Goal: Information Seeking & Learning: Find specific page/section

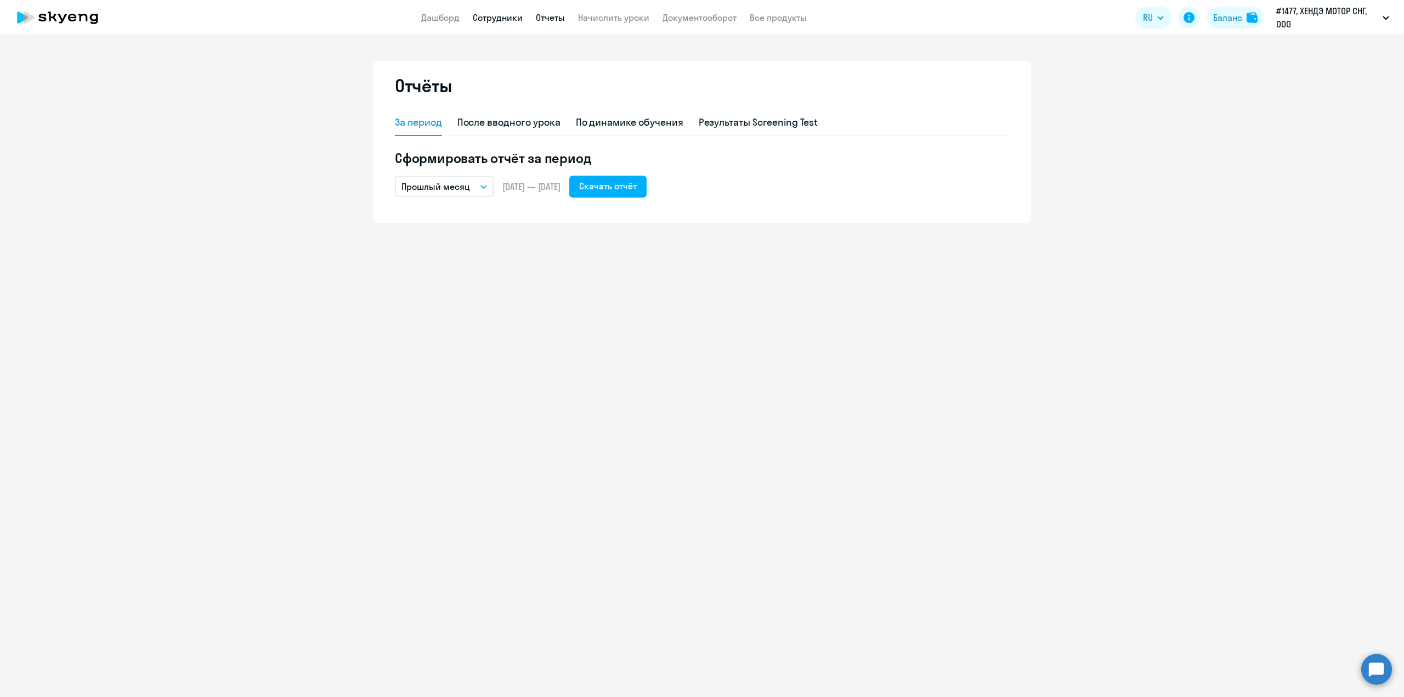
click at [501, 19] on link "Сотрудники" at bounding box center [498, 17] width 50 height 11
select select "30"
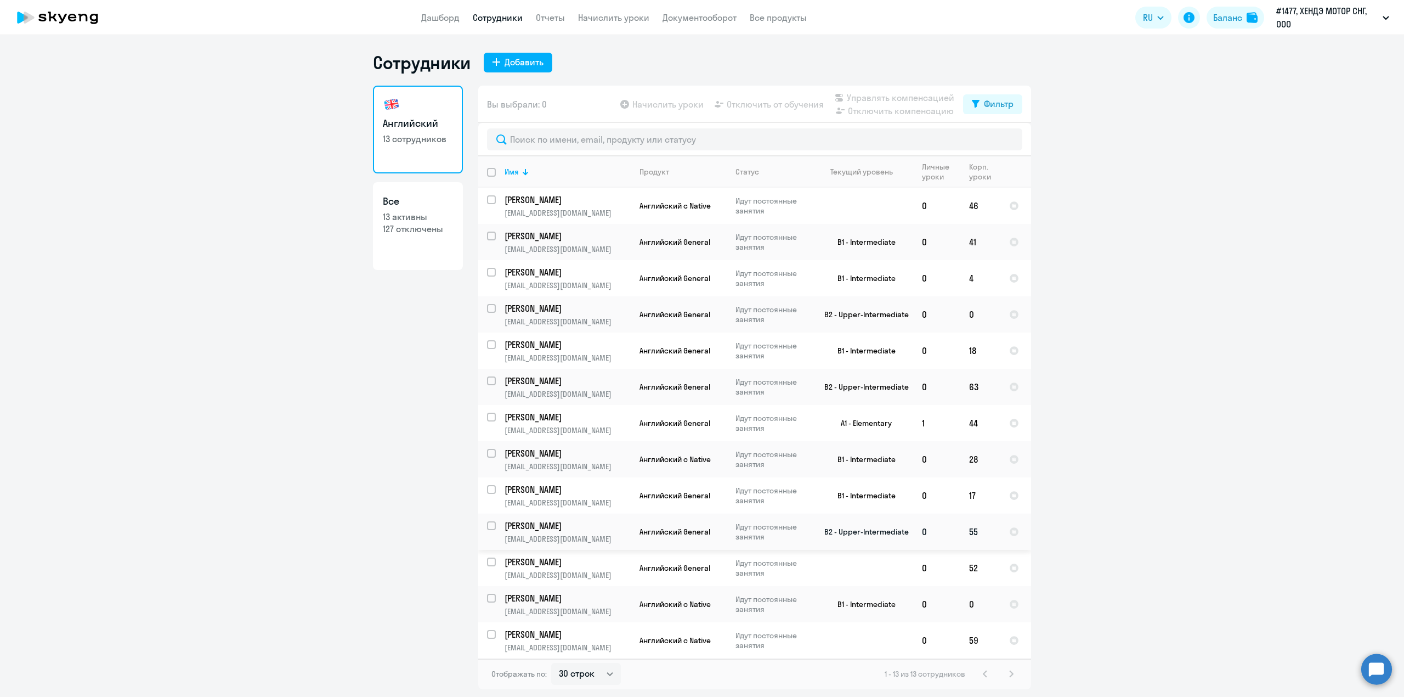
click at [633, 532] on td "Английский General" at bounding box center [679, 531] width 96 height 36
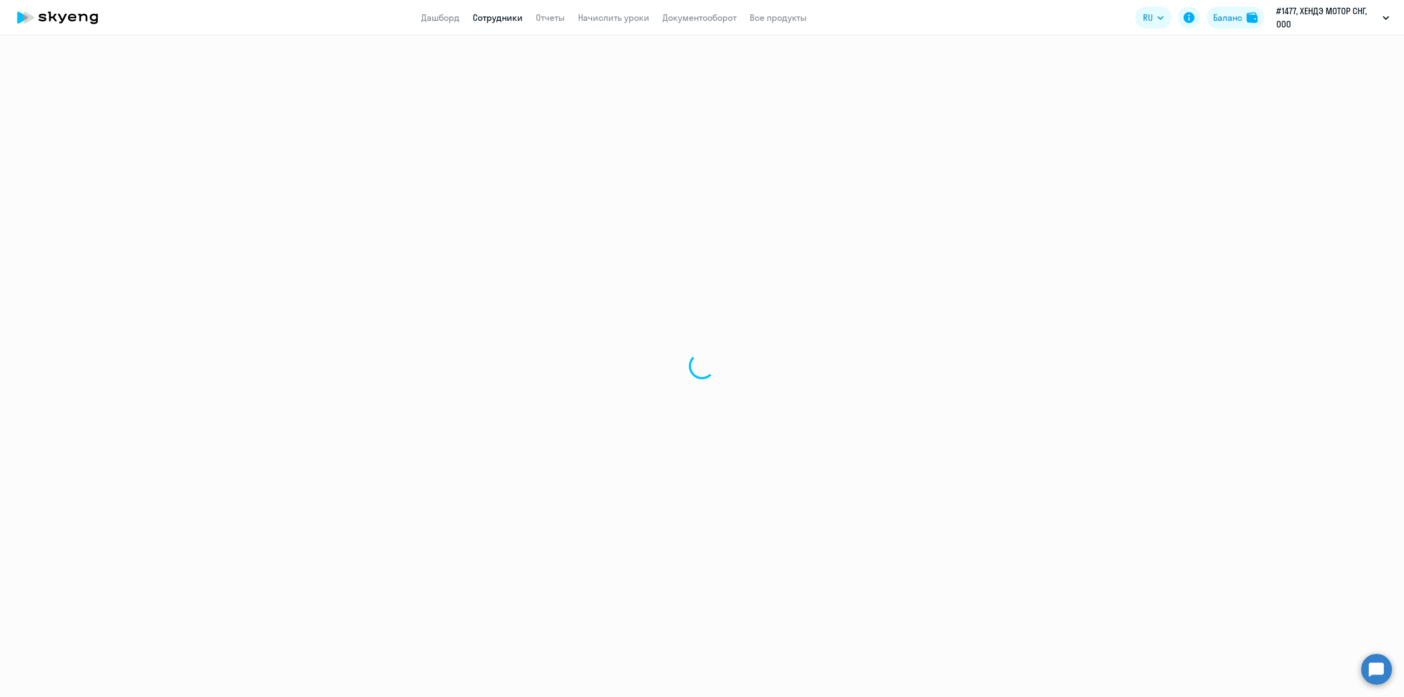
select select "english"
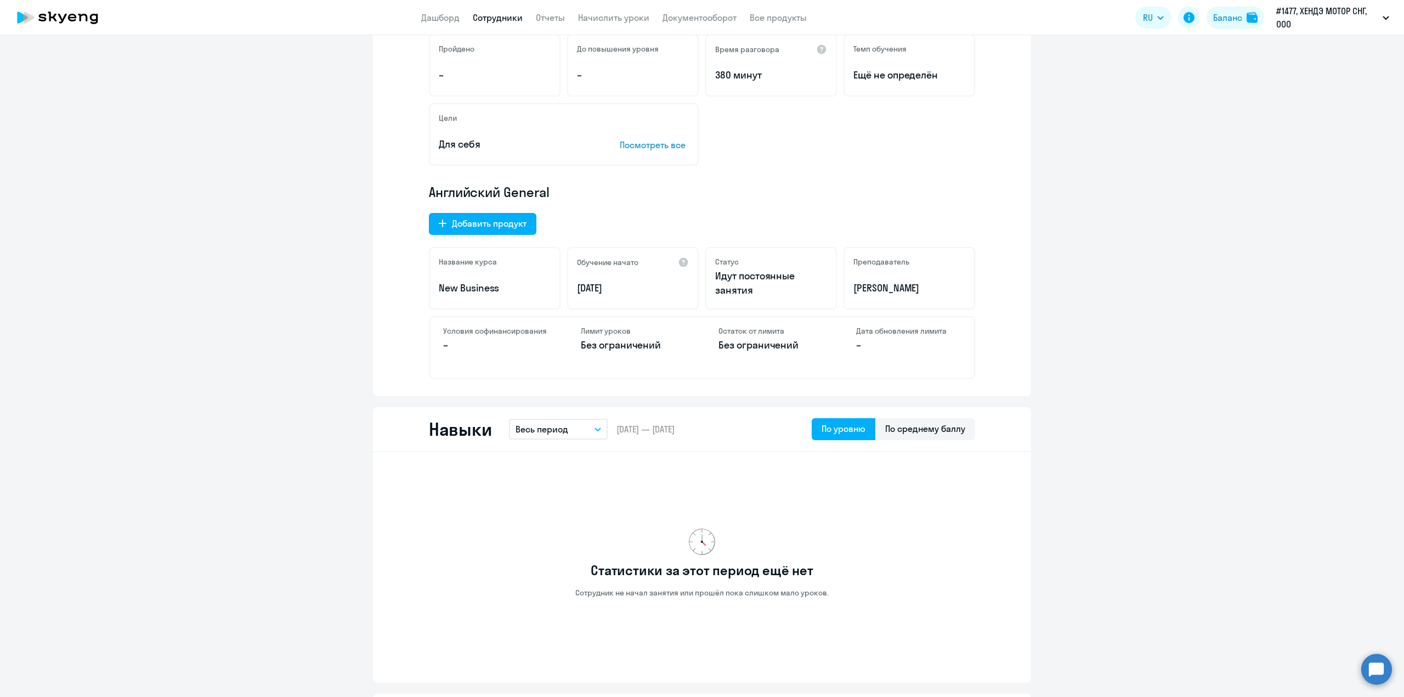
scroll to position [292, 0]
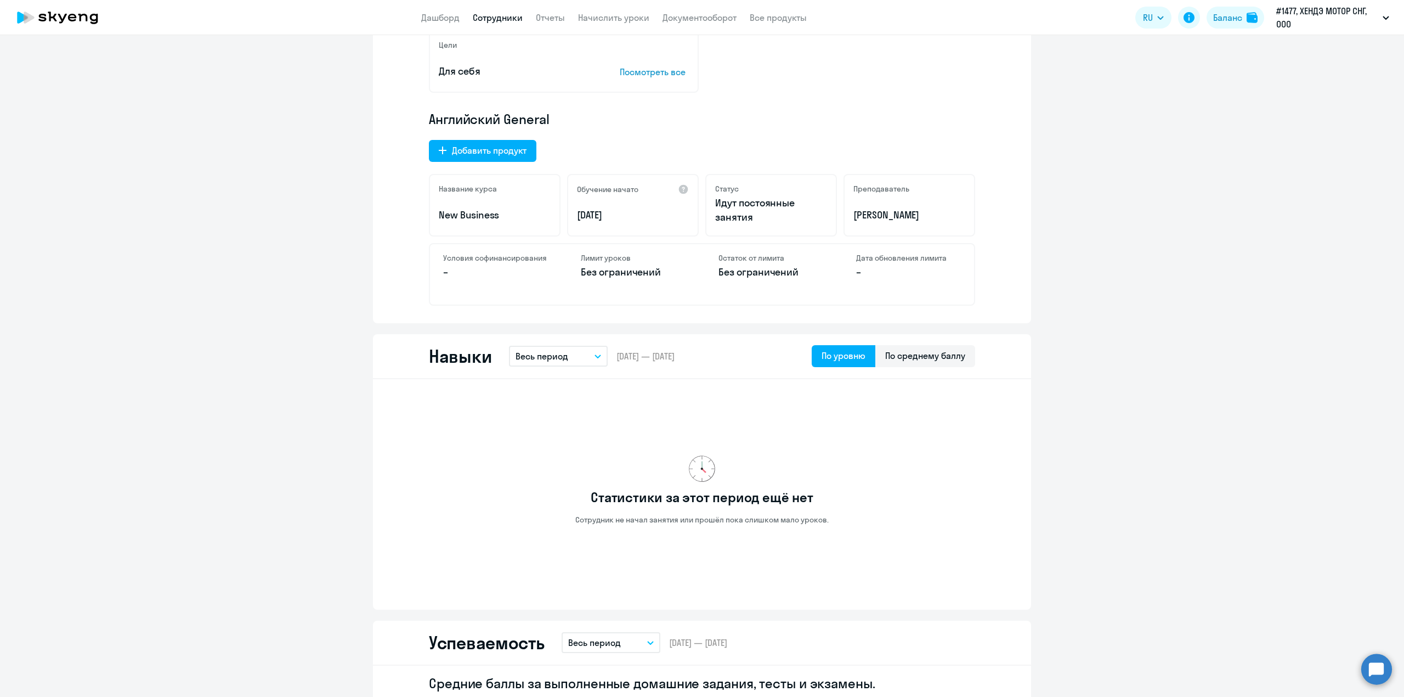
click at [558, 356] on p "Весь период" at bounding box center [542, 355] width 53 height 13
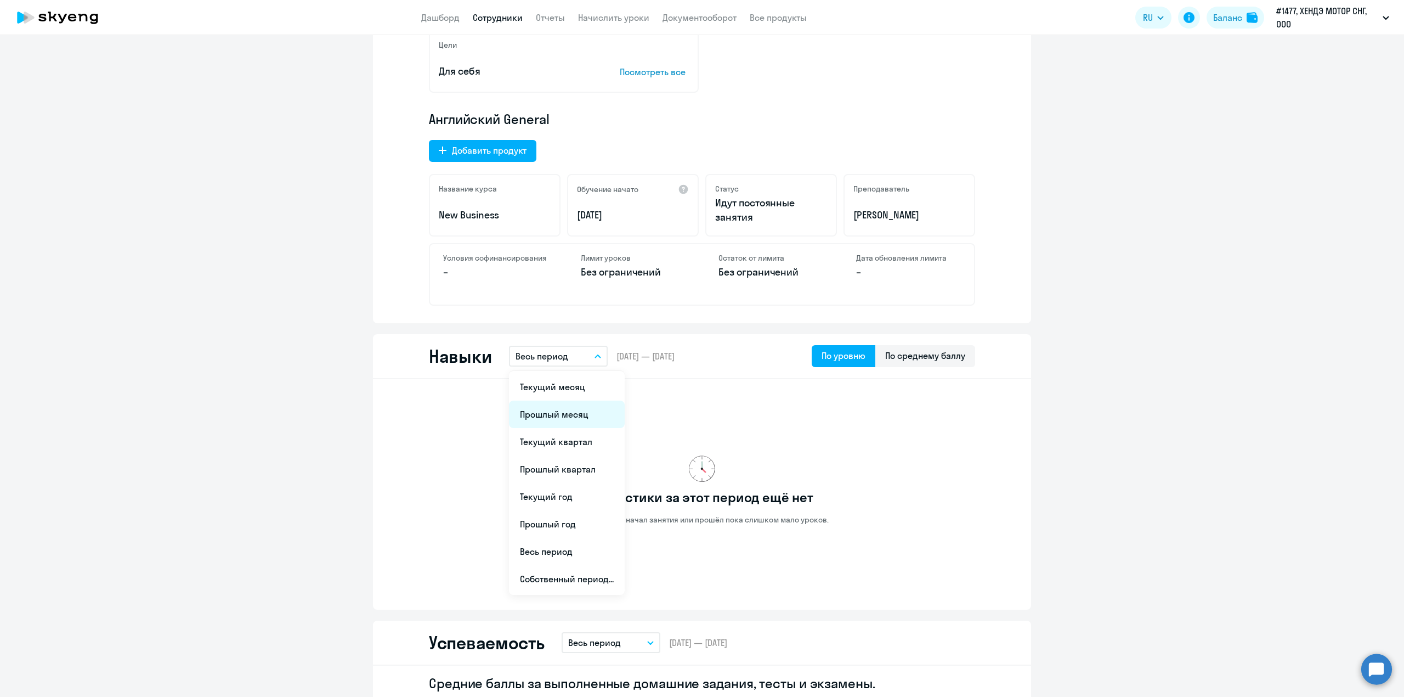
click at [553, 409] on li "Прошлый месяц" at bounding box center [567, 413] width 116 height 27
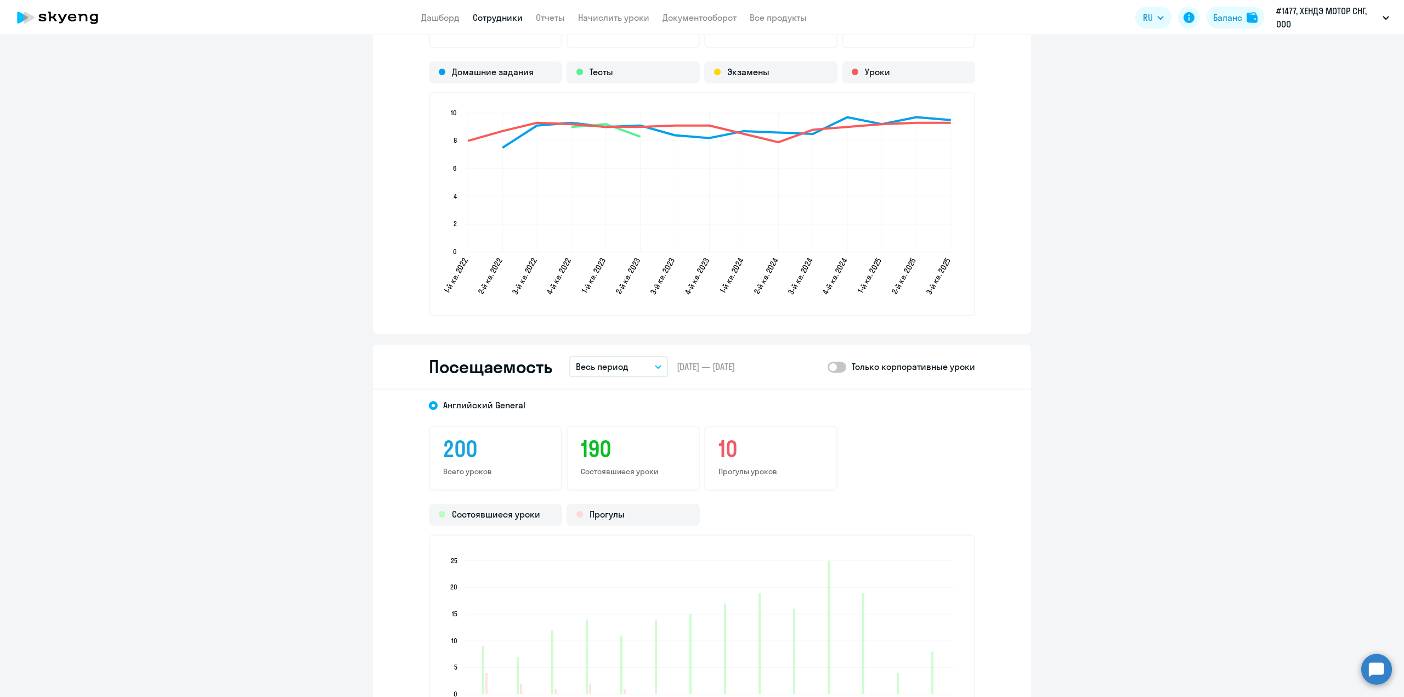
scroll to position [1023, 0]
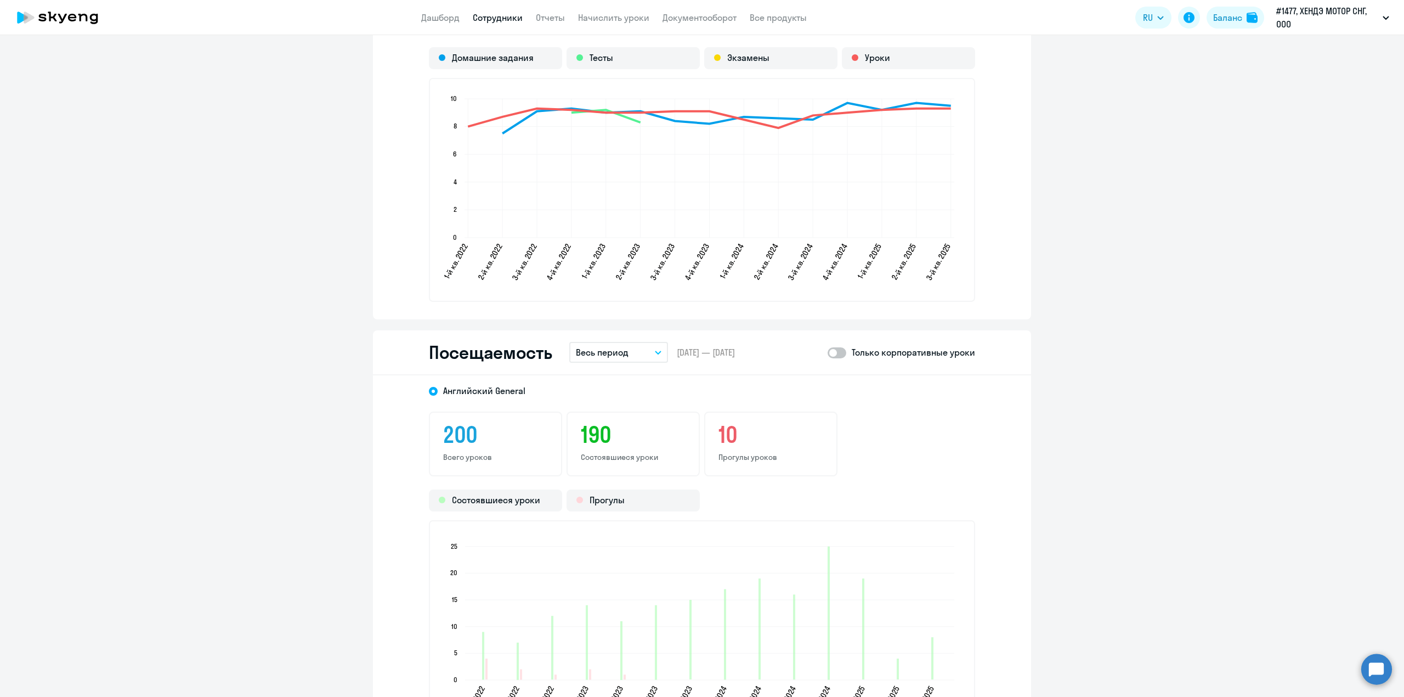
click at [618, 349] on p "Весь период" at bounding box center [602, 352] width 53 height 13
click at [611, 404] on li "Прошлый месяц" at bounding box center [627, 410] width 116 height 27
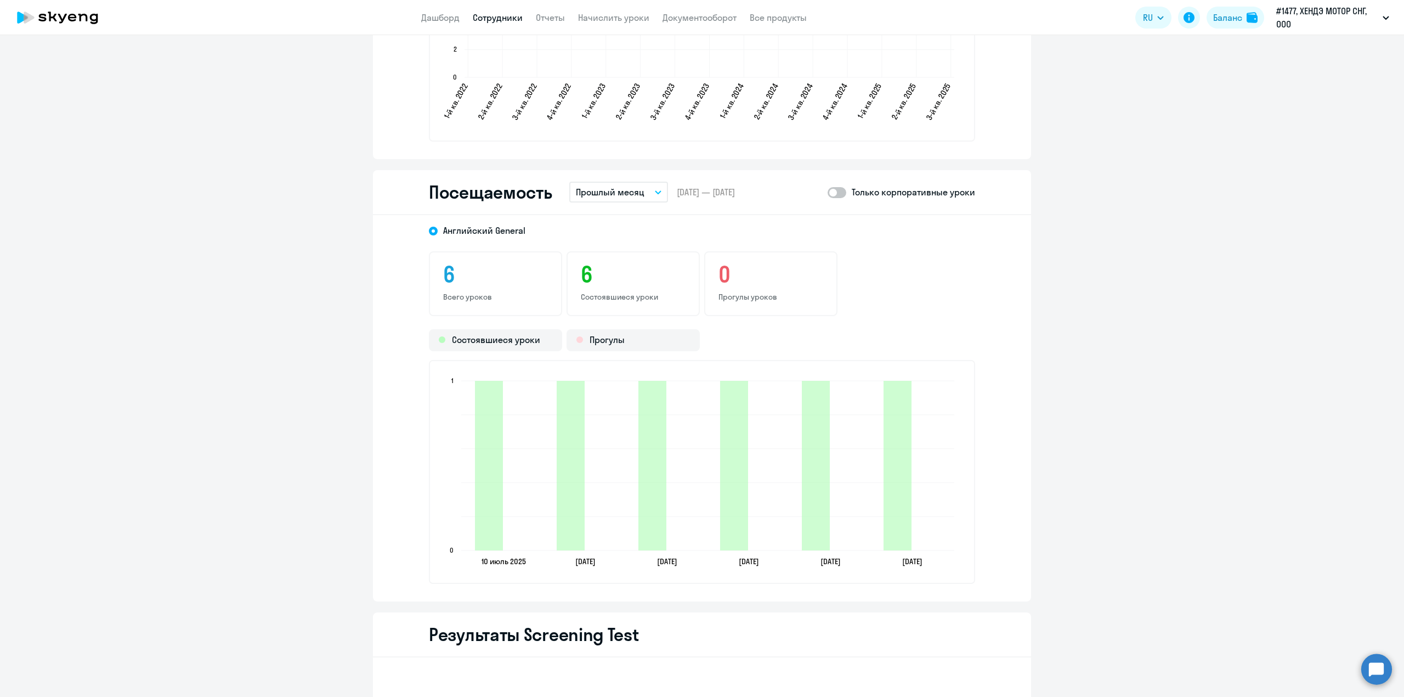
scroll to position [1158, 0]
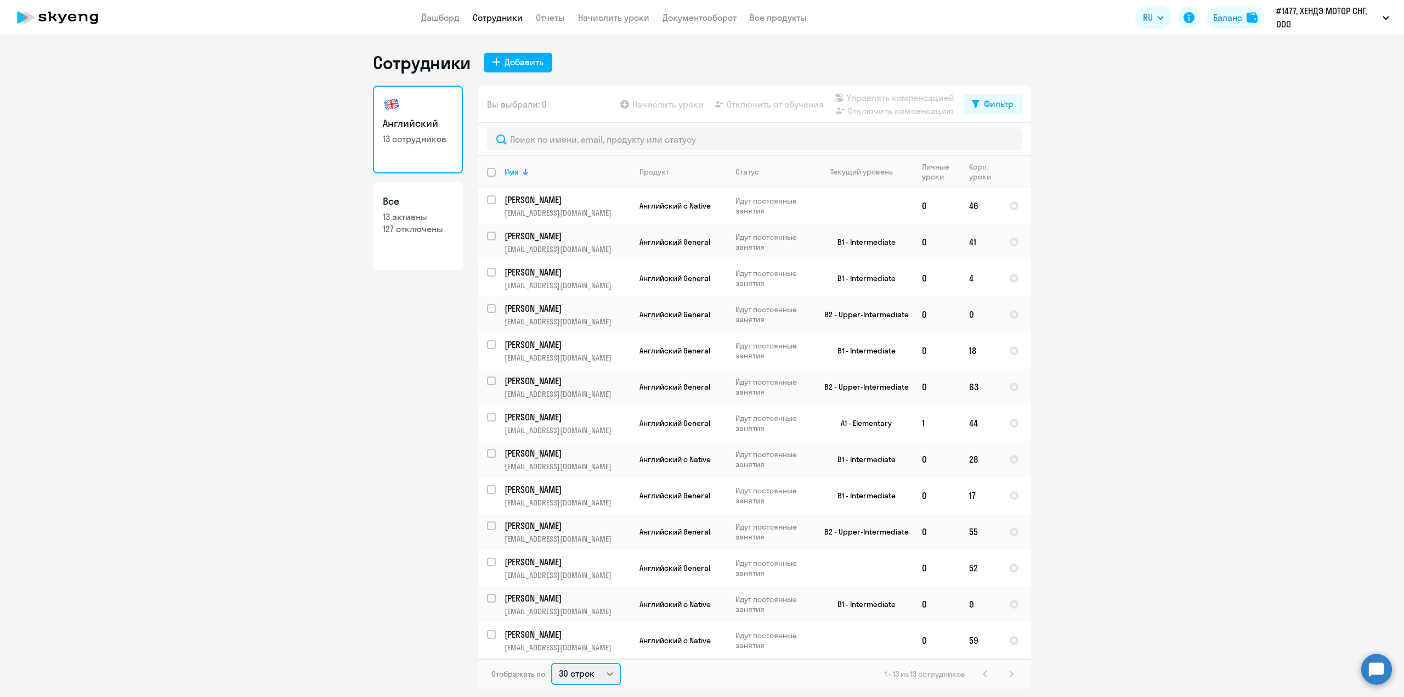
click at [591, 683] on select "30 строк 50 строк 100 строк" at bounding box center [586, 674] width 70 height 22
select select "100"
click at [551, 667] on select "30 строк 50 строк 100 строк" at bounding box center [586, 674] width 70 height 22
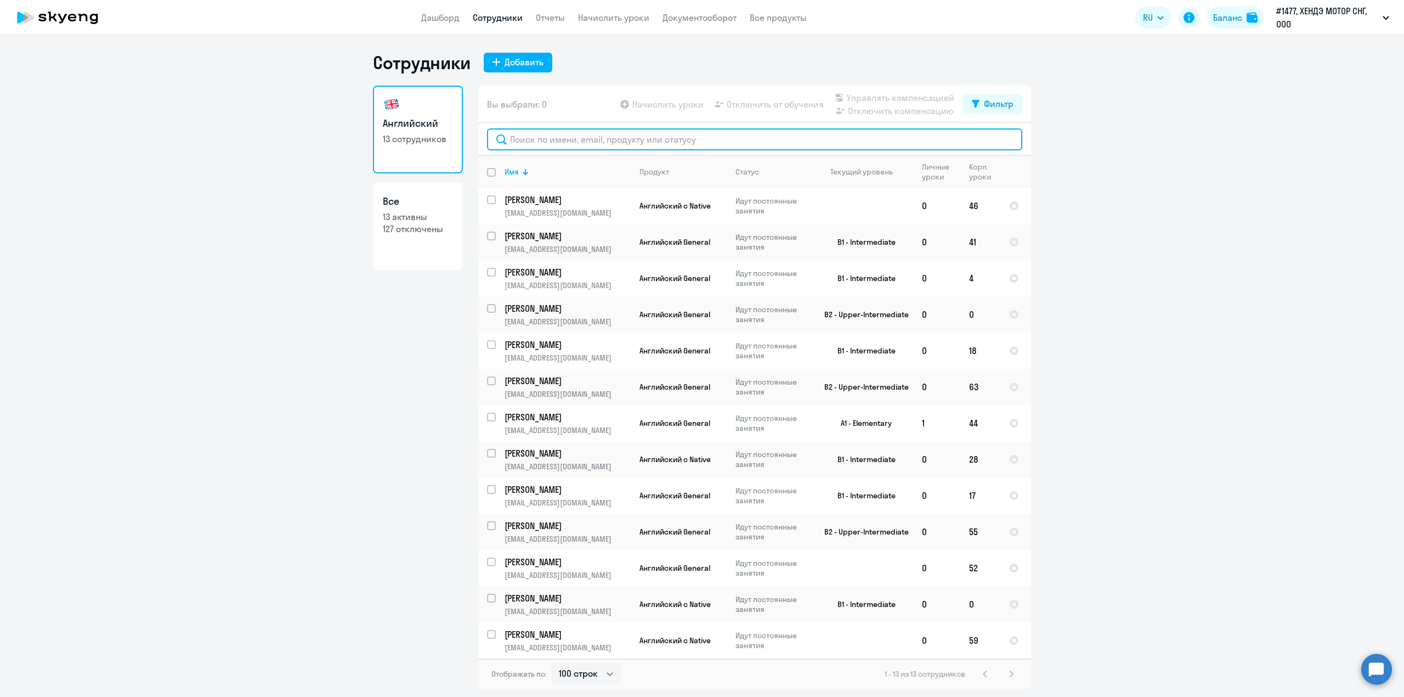
click at [556, 142] on input "text" at bounding box center [754, 139] width 535 height 22
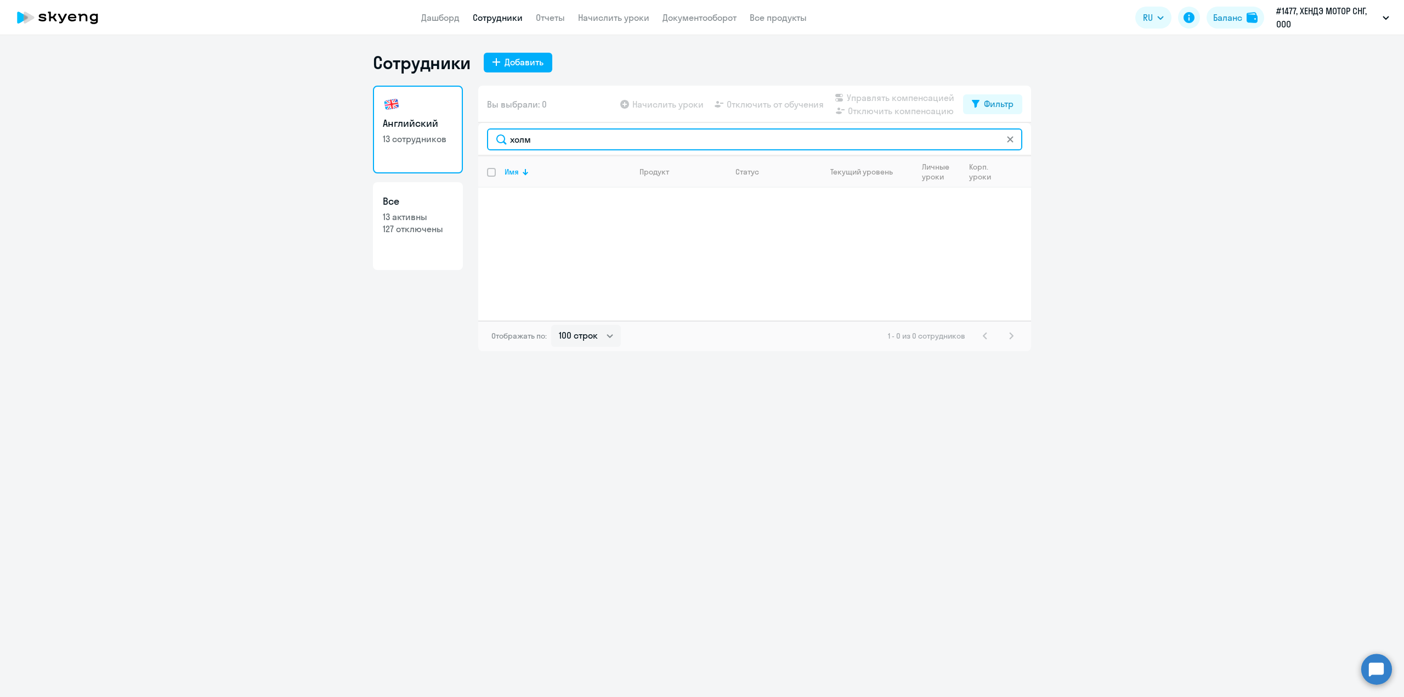
type input "холм"
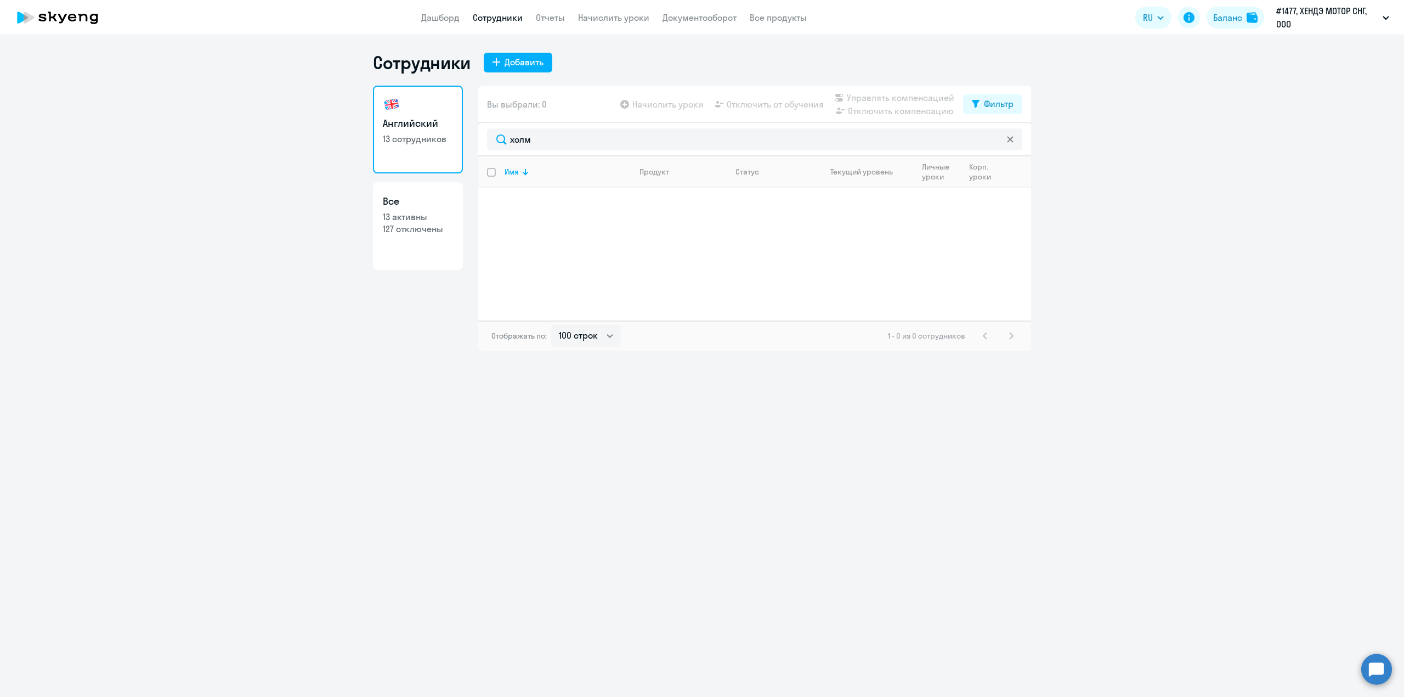
click at [395, 205] on h3 "Все" at bounding box center [418, 201] width 70 height 14
select select "30"
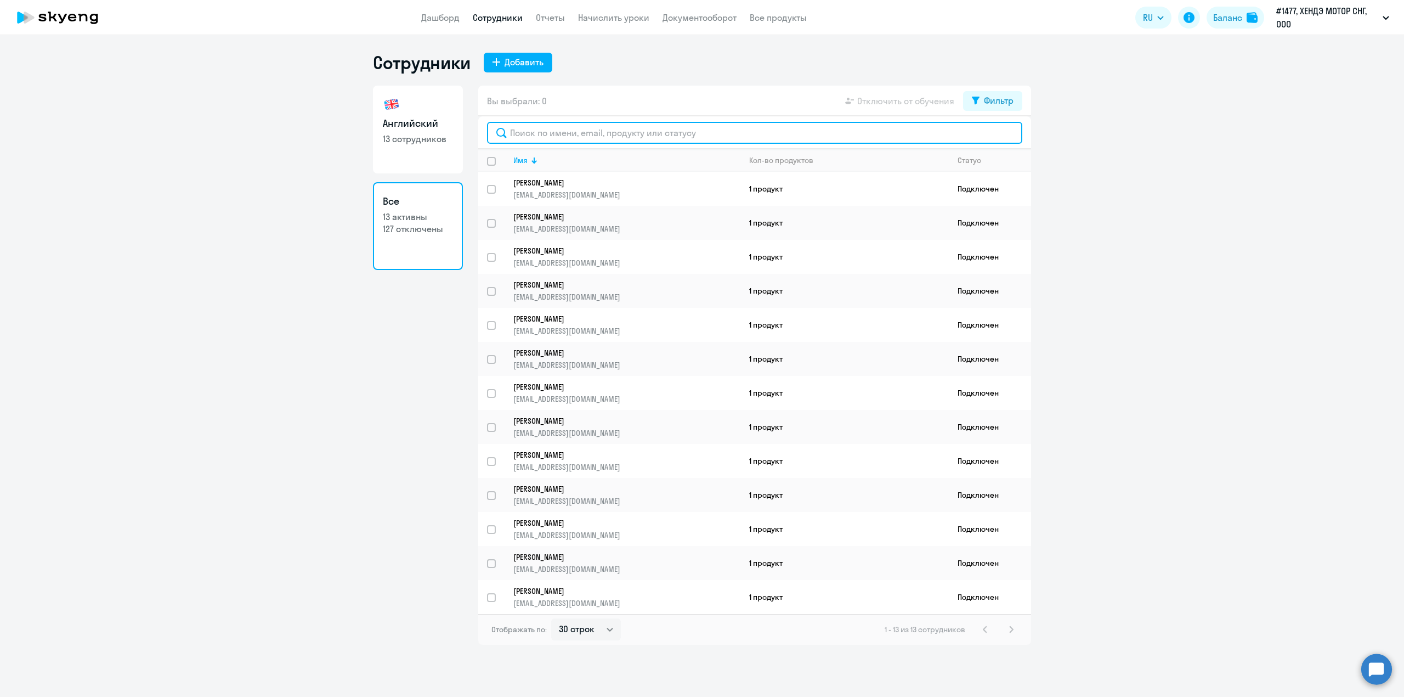
click at [531, 126] on input "text" at bounding box center [754, 133] width 535 height 22
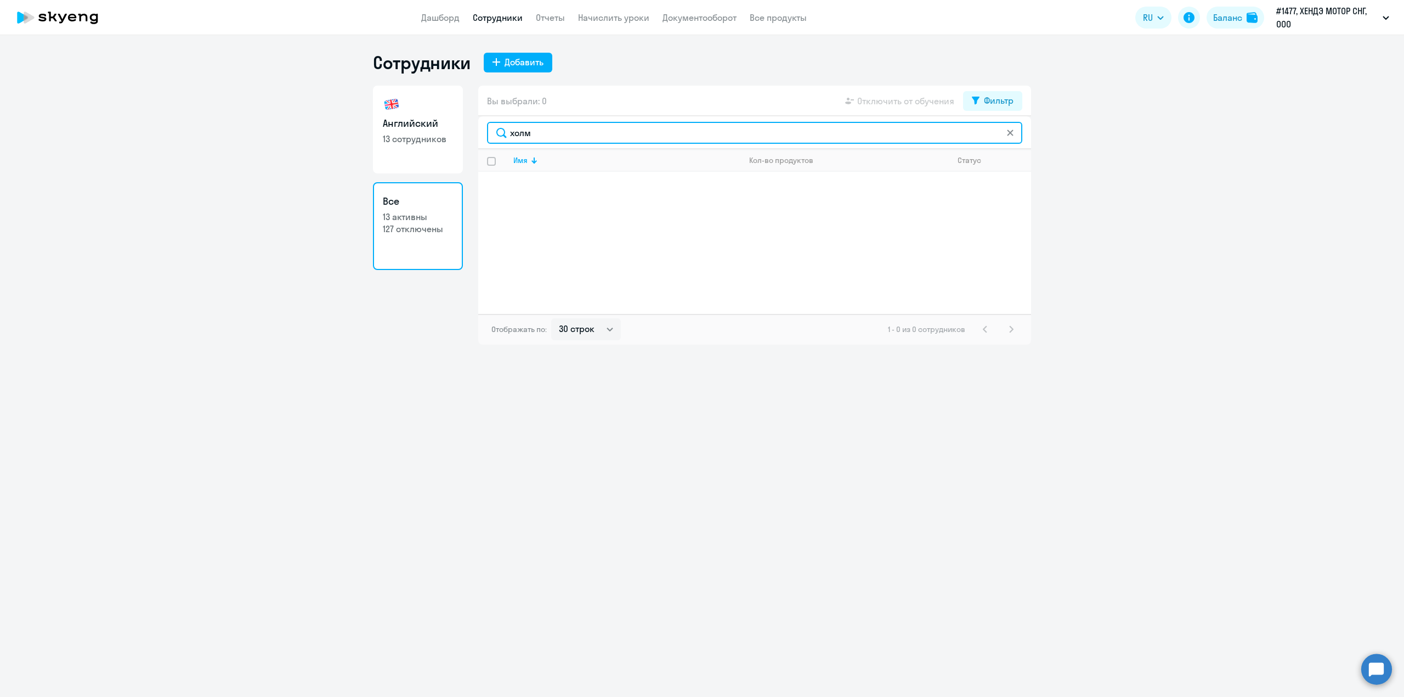
type input "холм"
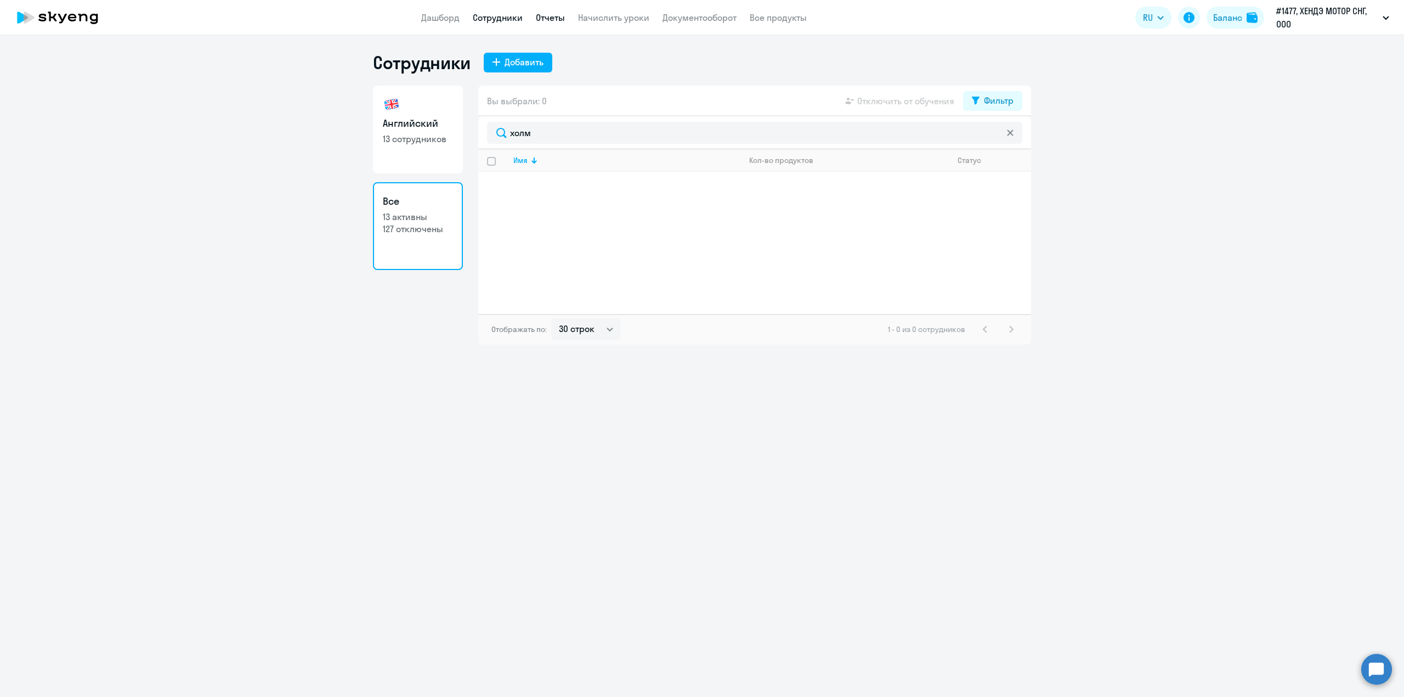
click at [542, 16] on link "Отчеты" at bounding box center [550, 17] width 29 height 11
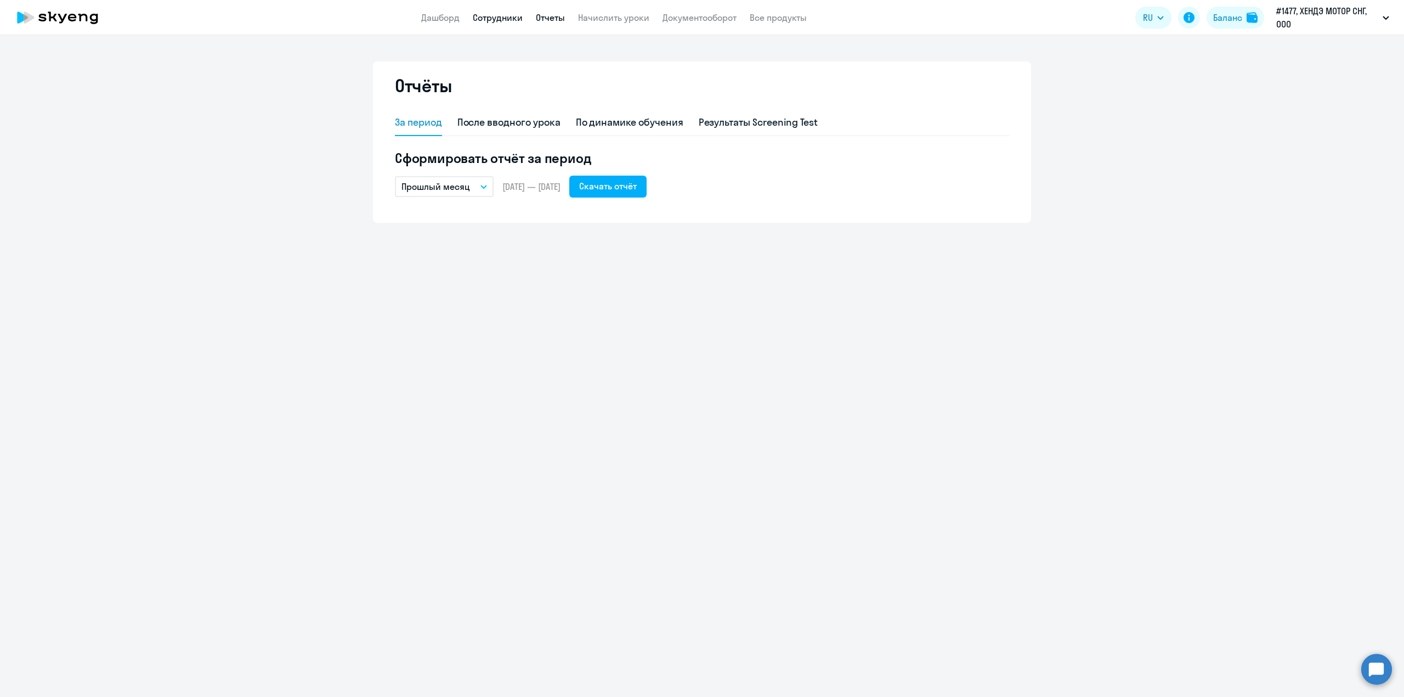
click at [495, 15] on link "Сотрудники" at bounding box center [498, 17] width 50 height 11
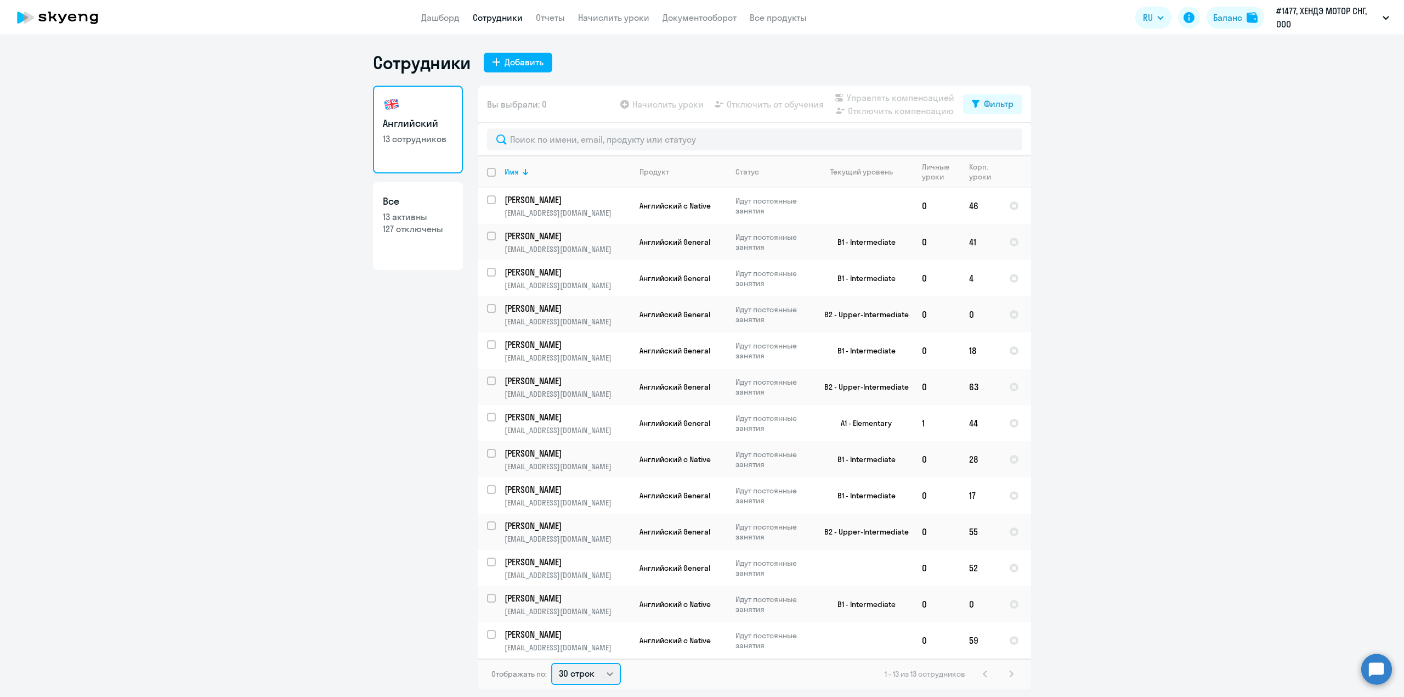
click at [582, 681] on select "30 строк 50 строк 100 строк" at bounding box center [586, 674] width 70 height 22
select select "100"
click at [551, 667] on select "30 строк 50 строк 100 строк" at bounding box center [586, 674] width 70 height 22
click at [459, 15] on link "Дашборд" at bounding box center [440, 17] width 38 height 11
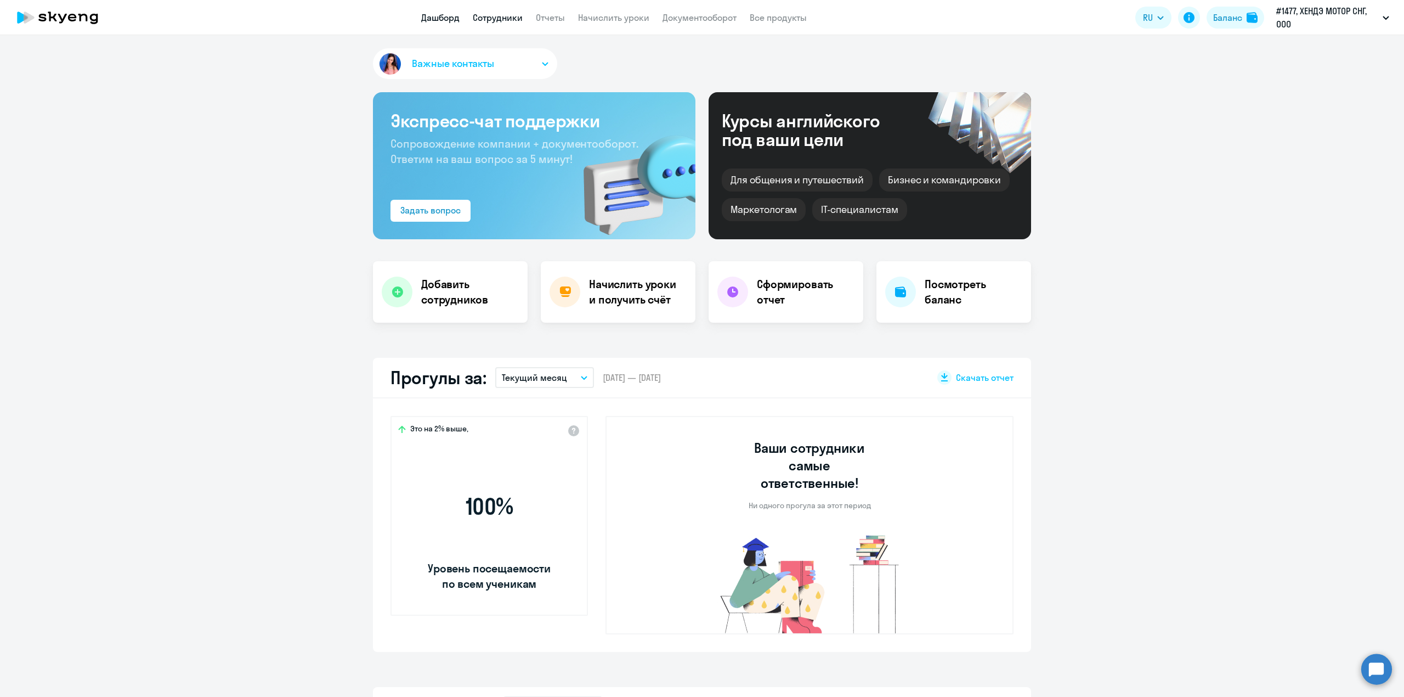
click at [496, 14] on link "Сотрудники" at bounding box center [498, 17] width 50 height 11
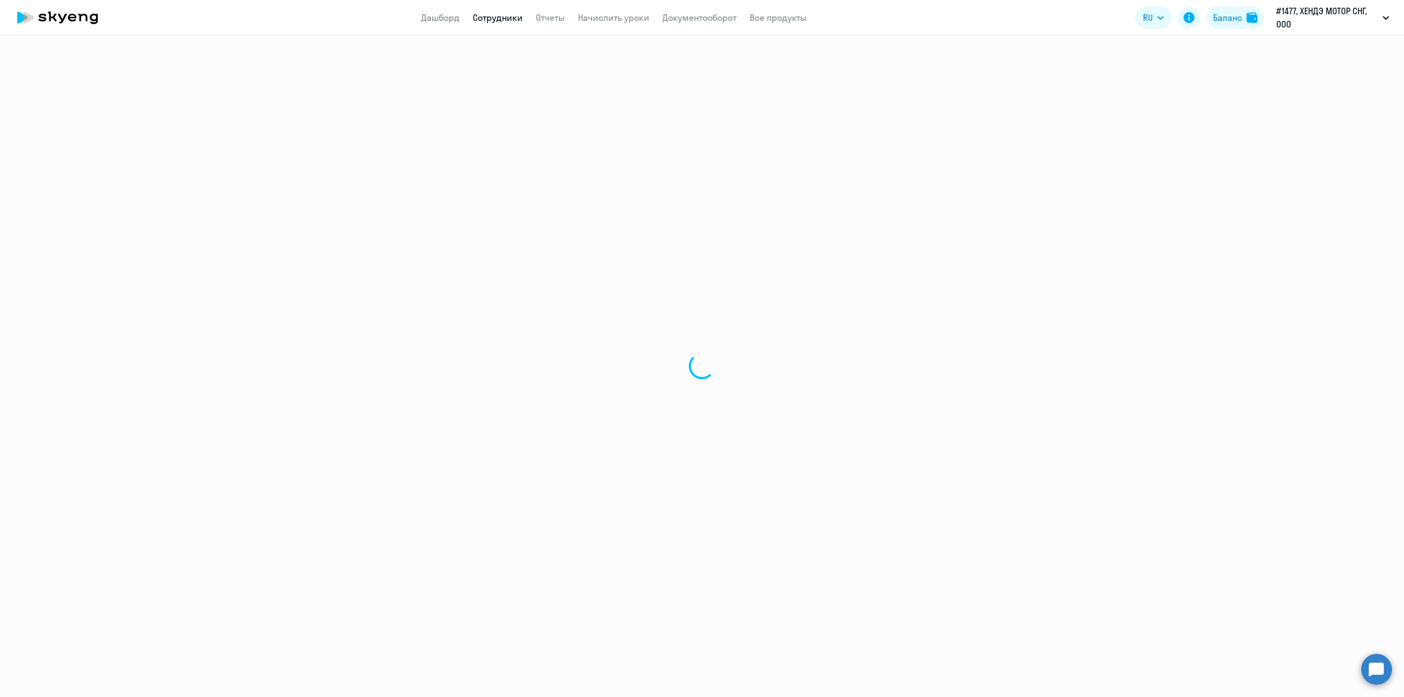
select select "30"
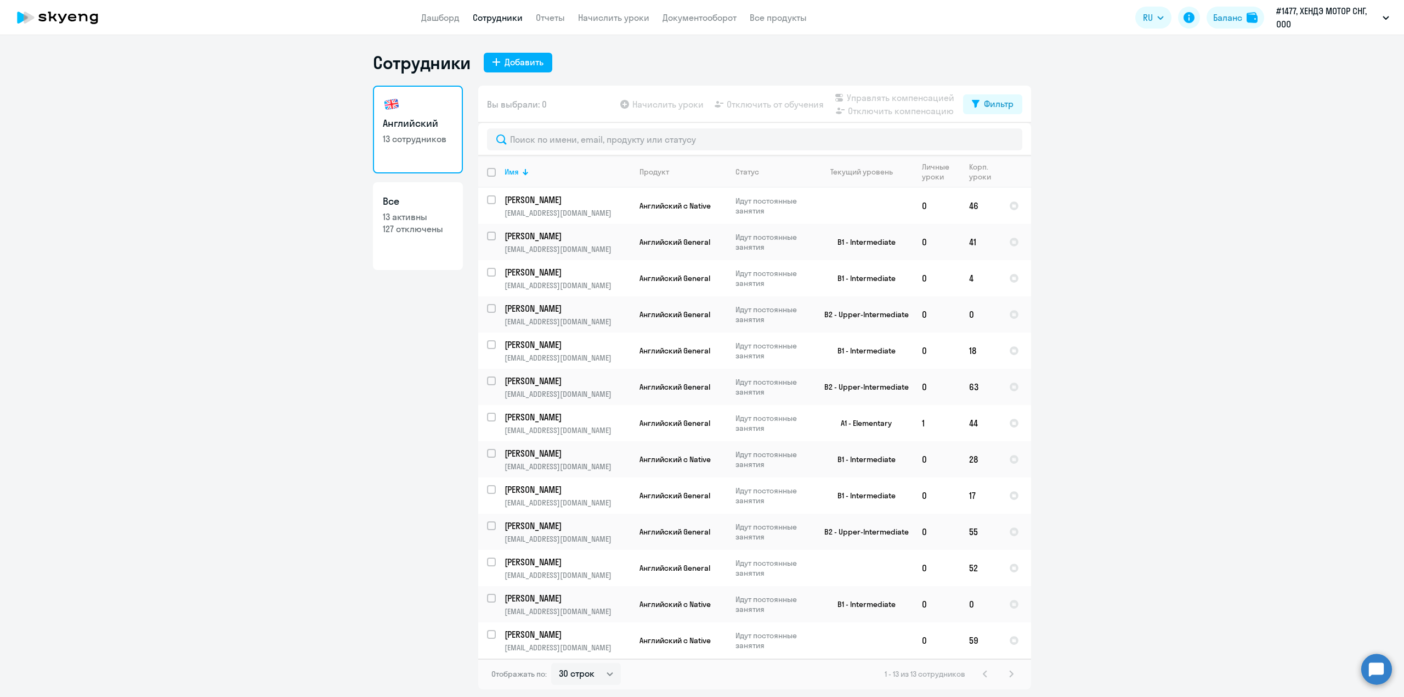
click at [424, 196] on h3 "Все" at bounding box center [418, 201] width 70 height 14
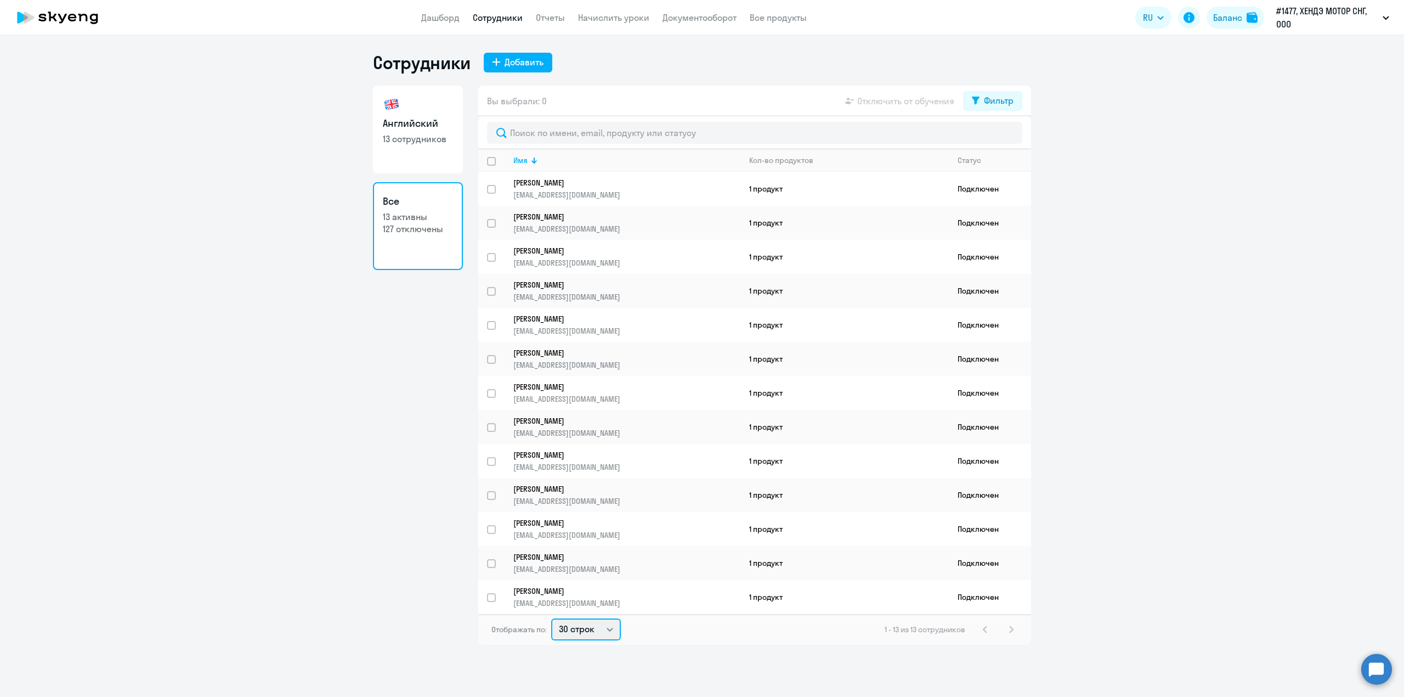
click at [593, 640] on select "30 строк 50 строк 100 строк" at bounding box center [586, 629] width 70 height 22
select select "100"
click at [551, 627] on select "30 строк 50 строк 100 строк" at bounding box center [586, 629] width 70 height 22
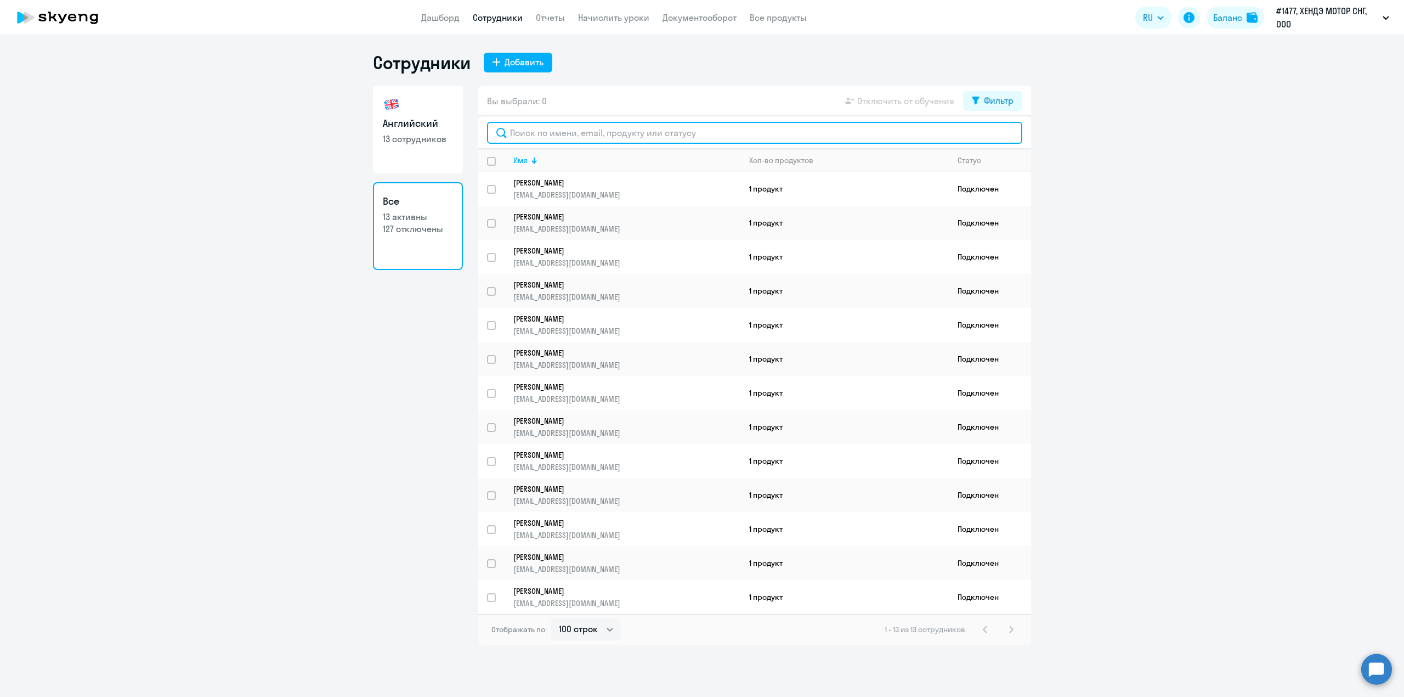
click at [571, 137] on input "text" at bounding box center [754, 133] width 535 height 22
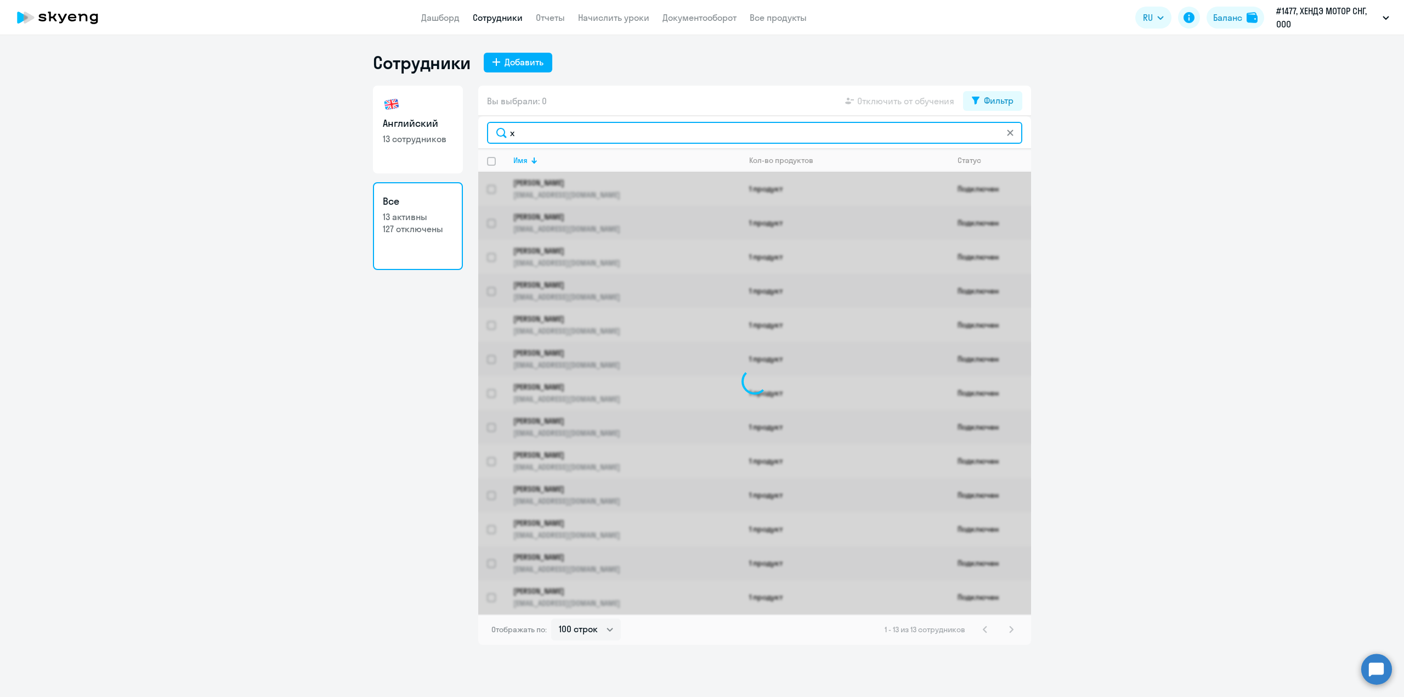
type input "хо"
